Goal: Obtain resource: Obtain resource

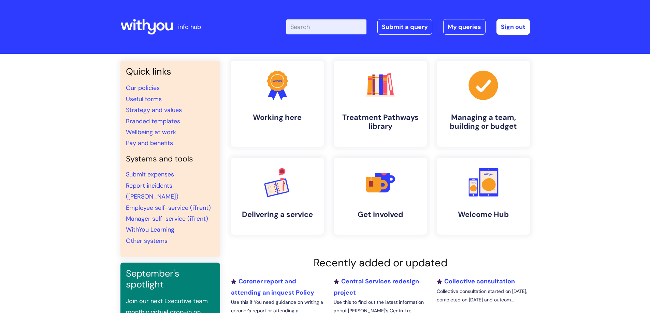
click at [323, 29] on input "Enter your search term here..." at bounding box center [326, 26] width 80 height 15
type input "NDA"
click button "Search" at bounding box center [0, 0] width 0 height 0
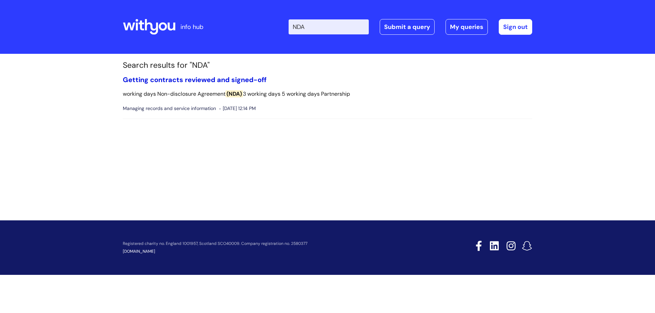
click at [241, 84] on link "Getting contracts reviewed and signed-off" at bounding box center [195, 79] width 144 height 9
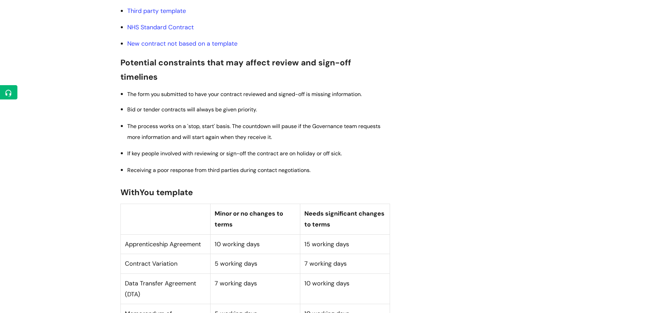
scroll to position [171, 0]
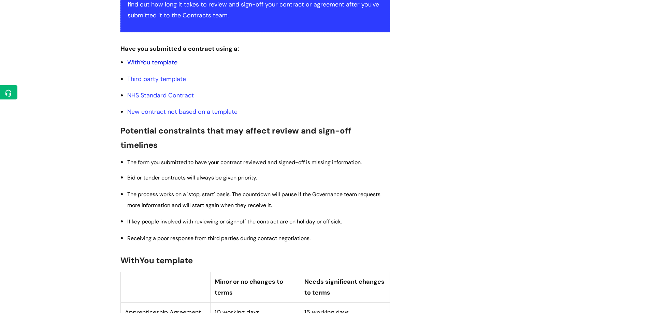
click at [167, 60] on link "WithYou template" at bounding box center [152, 62] width 50 height 8
click at [176, 81] on link "Third party template" at bounding box center [156, 79] width 59 height 8
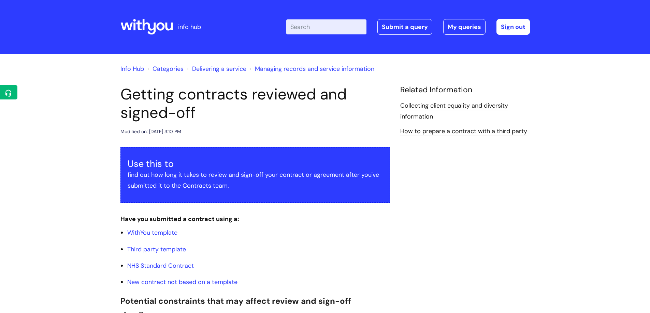
click at [313, 28] on input "Enter your search term here..." at bounding box center [326, 26] width 80 height 15
type input "contracts"
click button "Search" at bounding box center [0, 0] width 0 height 0
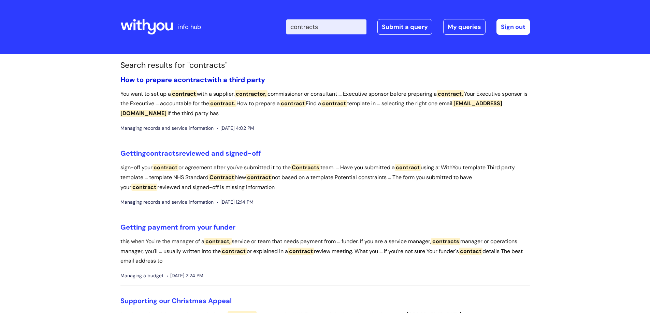
click at [265, 79] on link "How to prepare a contract with a third party" at bounding box center [192, 79] width 145 height 9
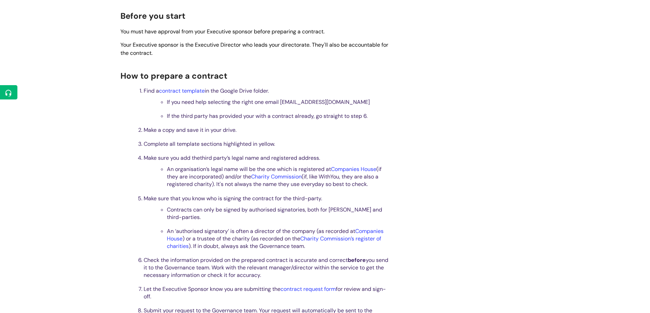
scroll to position [205, 0]
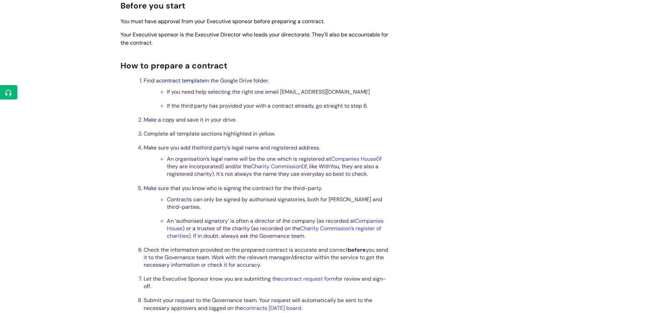
click at [201, 82] on link "contract template" at bounding box center [182, 80] width 46 height 7
